Goal: Task Accomplishment & Management: Manage account settings

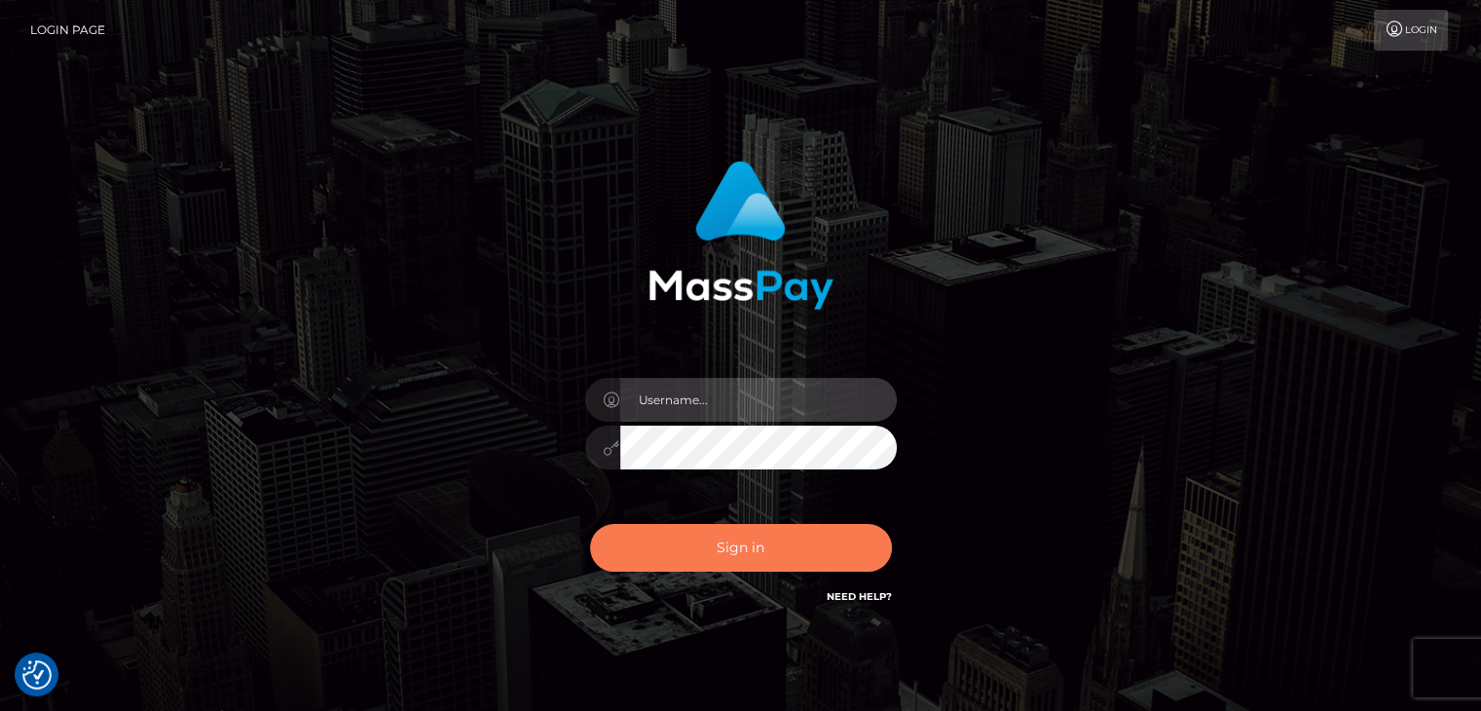
type input "Lawrence.megabonanza"
click at [728, 555] on button "Sign in" at bounding box center [741, 548] width 302 height 48
type input "Lawrence.megabonanza"
click at [733, 543] on button "Sign in" at bounding box center [741, 548] width 302 height 48
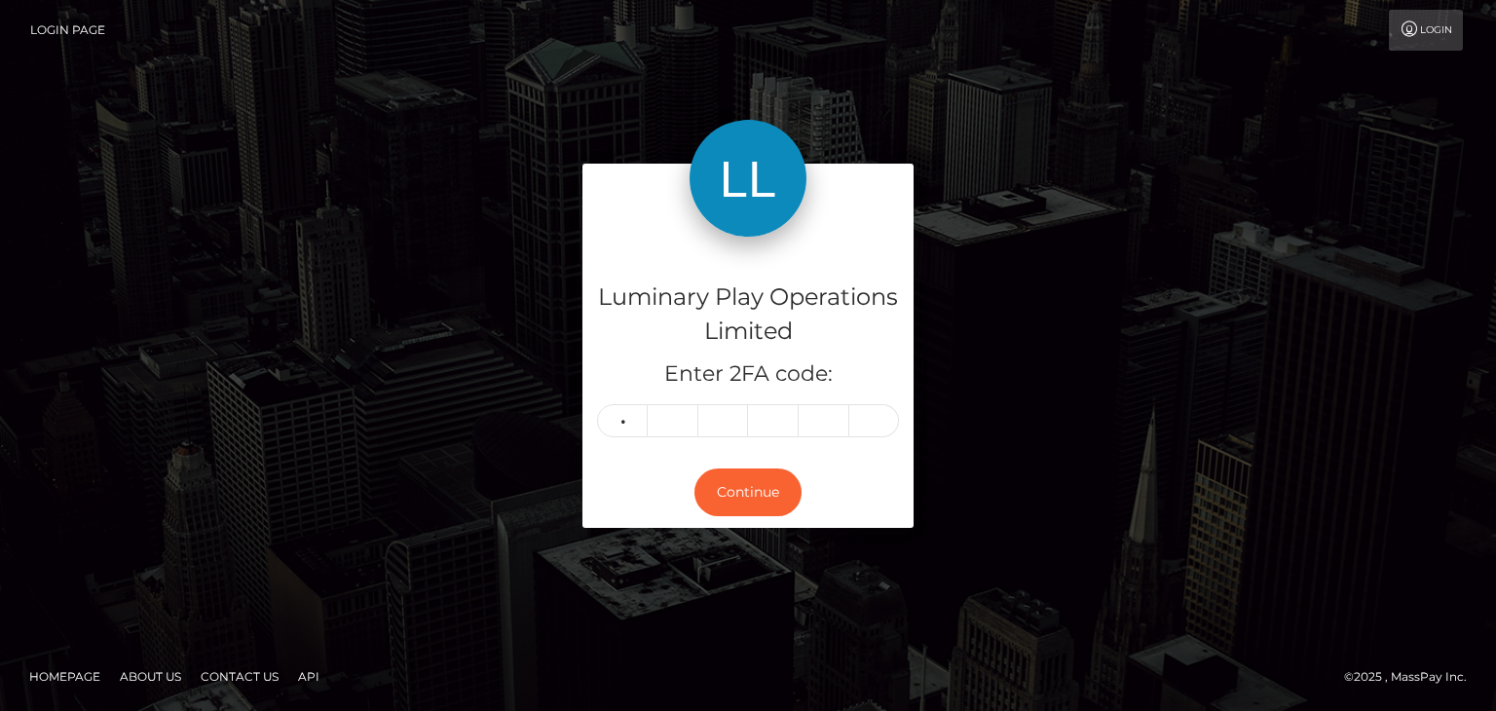
type input "2"
type input "0"
type input "7"
type input "1"
type input "5"
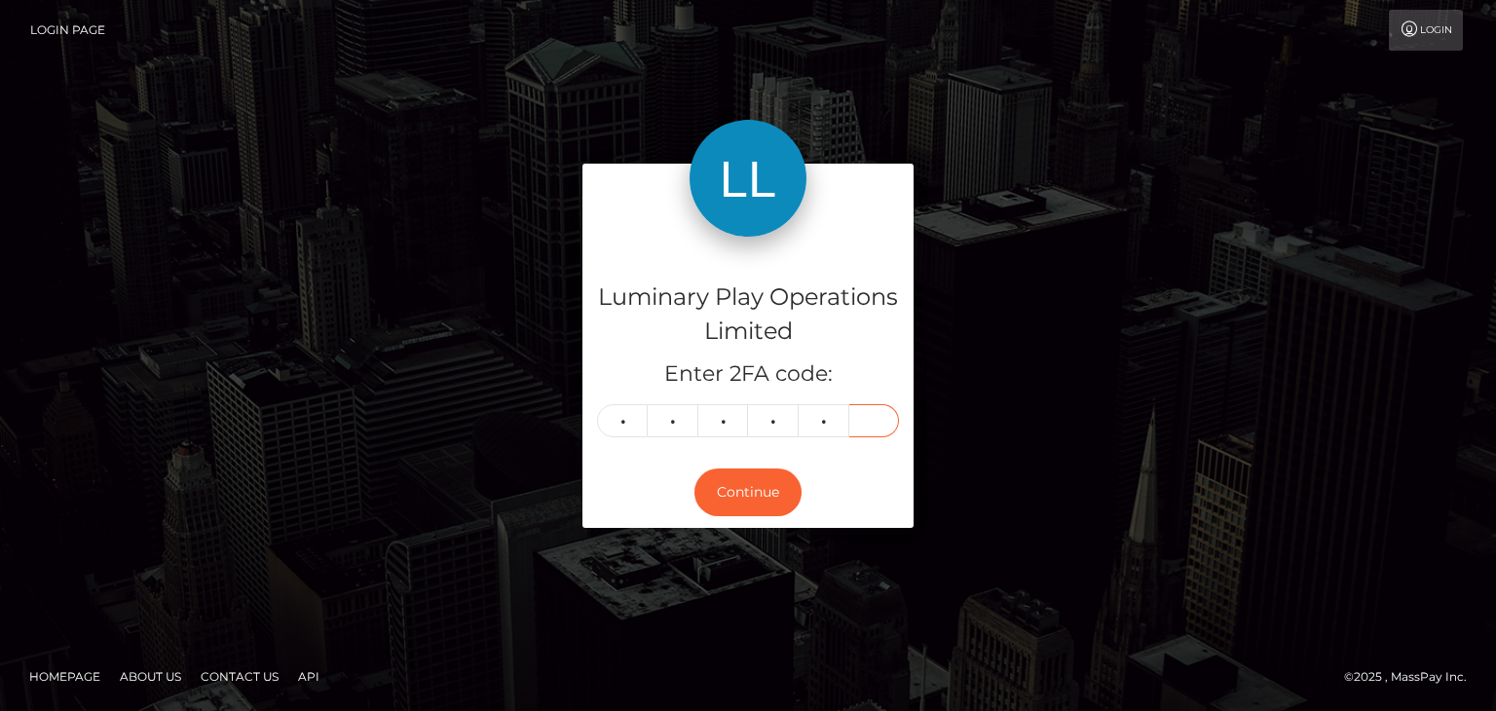
type input "0"
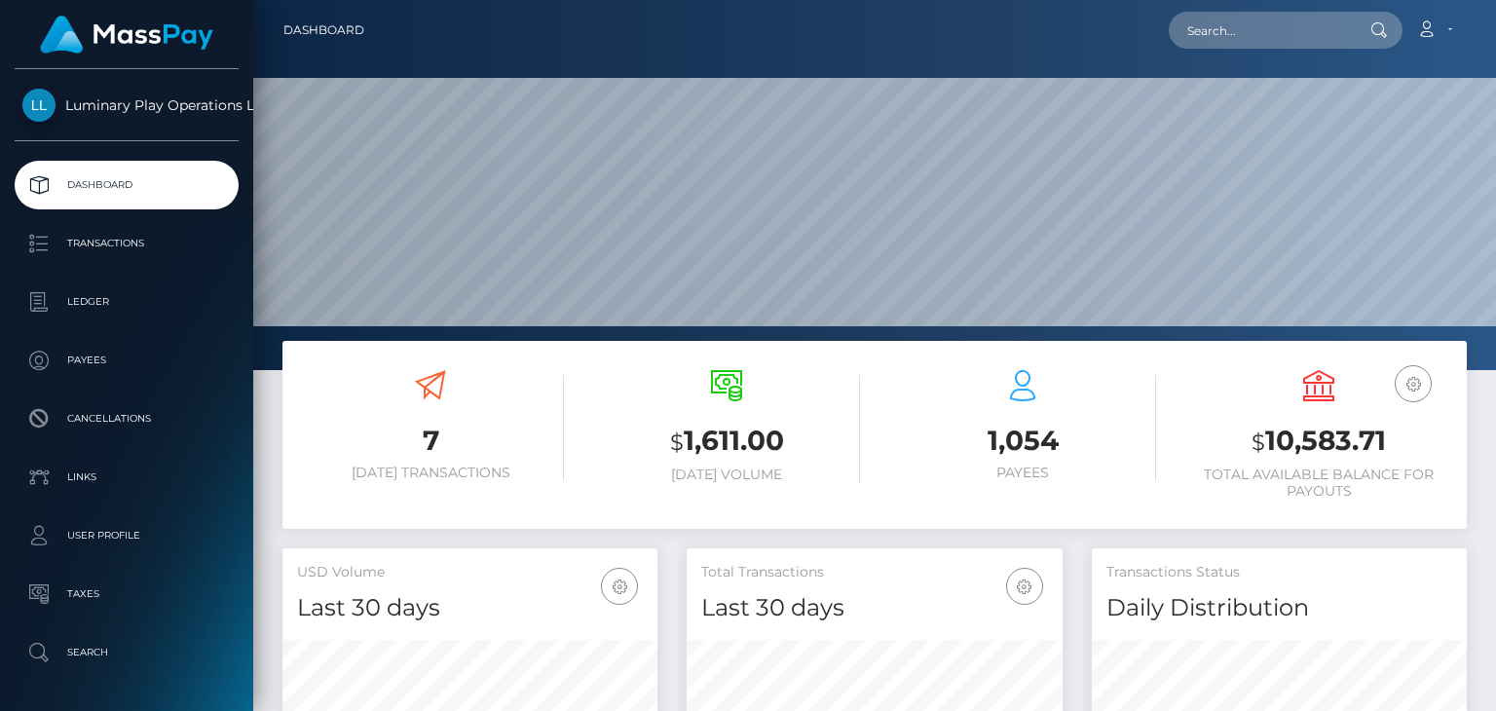
scroll to position [345, 374]
drag, startPoint x: 1396, startPoint y: 443, endPoint x: 1269, endPoint y: 441, distance: 126.6
click at [1269, 441] on h3 "$ 10,583.71" at bounding box center [1318, 442] width 267 height 40
copy h3 "10,583.71"
